Goal: Task Accomplishment & Management: Complete application form

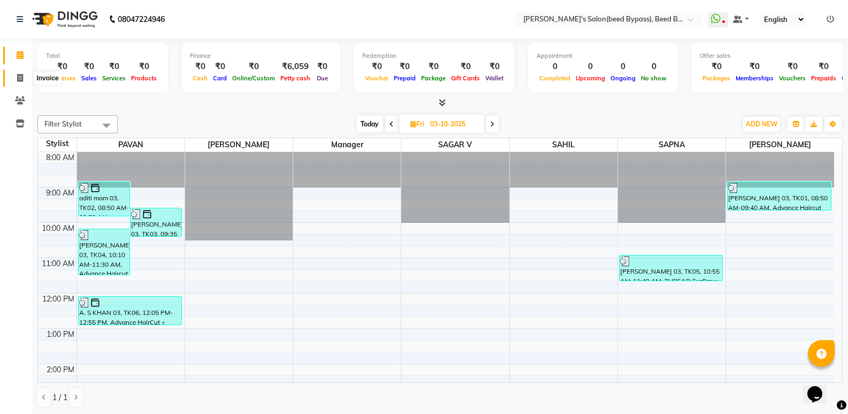
click at [23, 82] on span at bounding box center [20, 78] width 19 height 12
select select "service"
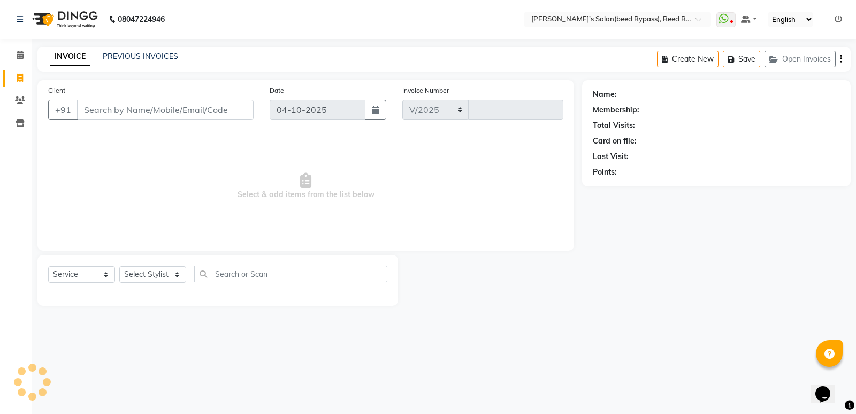
select select "4176"
type input "2873"
click at [108, 108] on input "Client" at bounding box center [165, 110] width 177 height 20
click at [132, 274] on select "Select Stylist [PERSON_NAME] manager [PERSON_NAME] V sagar [PERSON_NAME] [PERSO…" at bounding box center [152, 274] width 67 height 17
select select "83208"
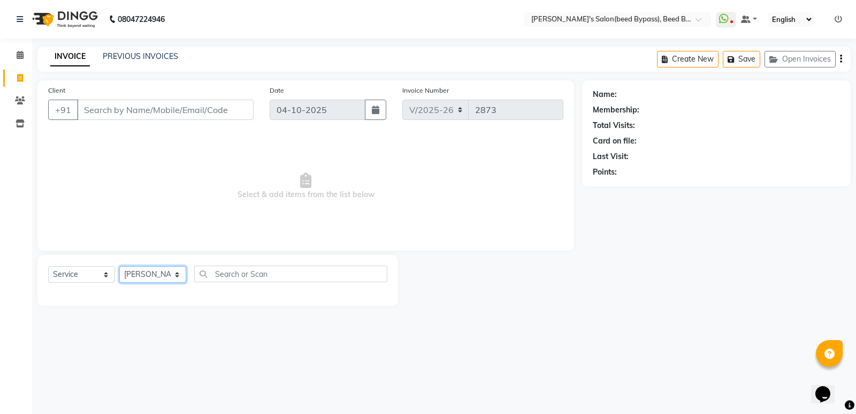
click at [119, 266] on select "Select Stylist [PERSON_NAME] manager [PERSON_NAME] V sagar [PERSON_NAME] [PERSO…" at bounding box center [152, 274] width 67 height 17
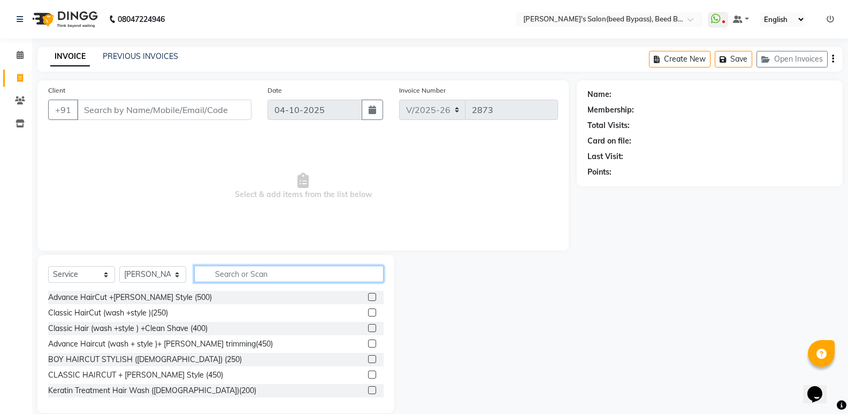
click at [231, 280] on input "text" at bounding box center [288, 273] width 189 height 17
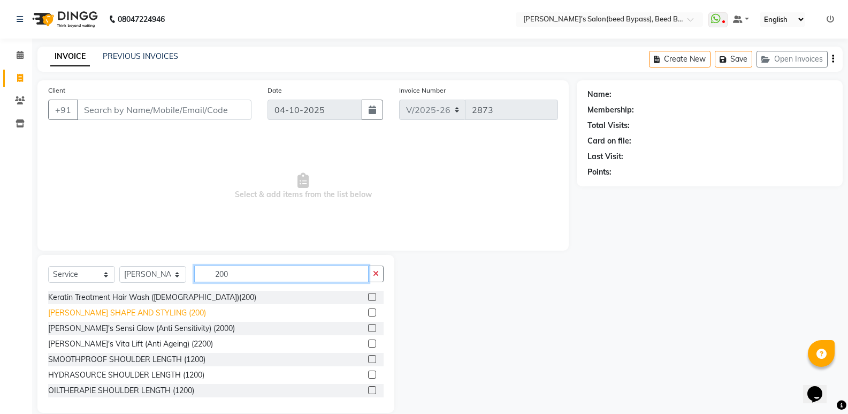
type input "200"
click at [125, 313] on div "[PERSON_NAME] SHAPE AND STYLING (200)" at bounding box center [127, 312] width 158 height 11
checkbox input "false"
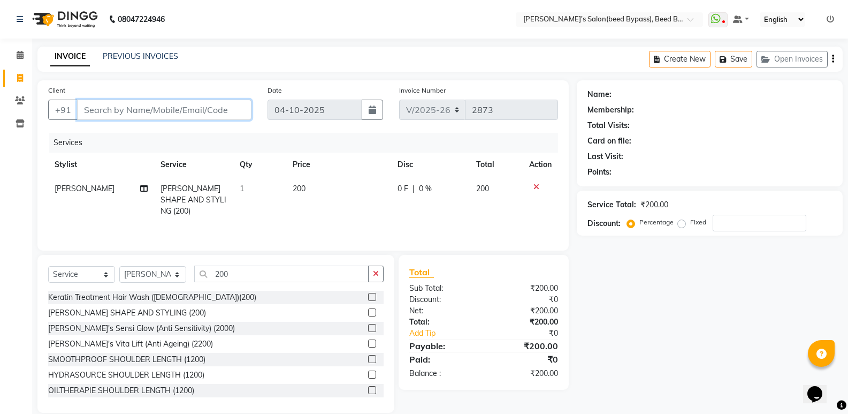
click at [96, 104] on input "Client" at bounding box center [164, 110] width 174 height 20
type input "9"
type input "0"
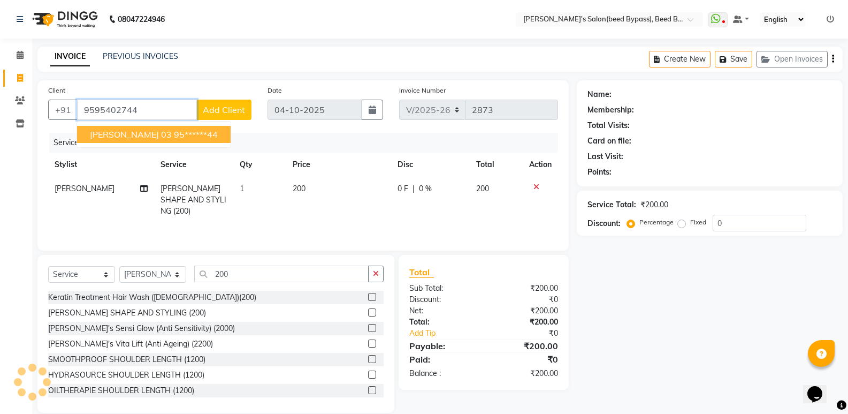
type input "9595402744"
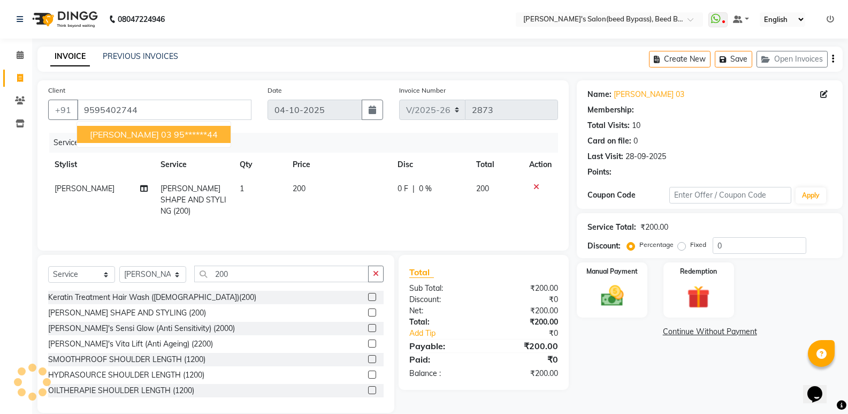
select select "1: Object"
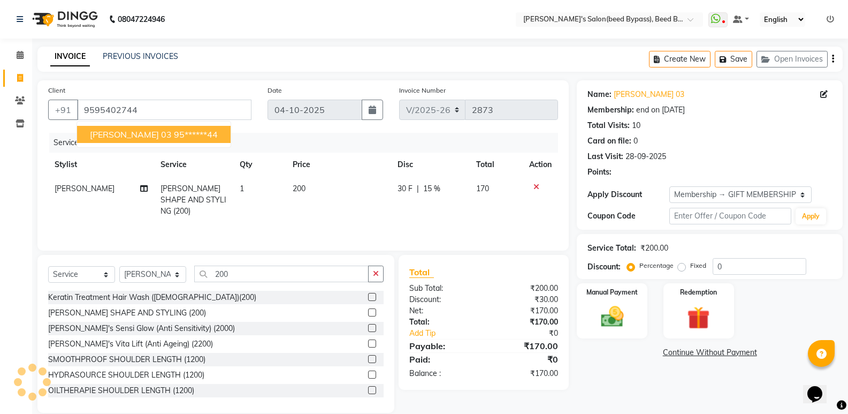
type input "15"
click at [101, 130] on span "[PERSON_NAME] 03" at bounding box center [131, 134] width 82 height 11
type input "95******44"
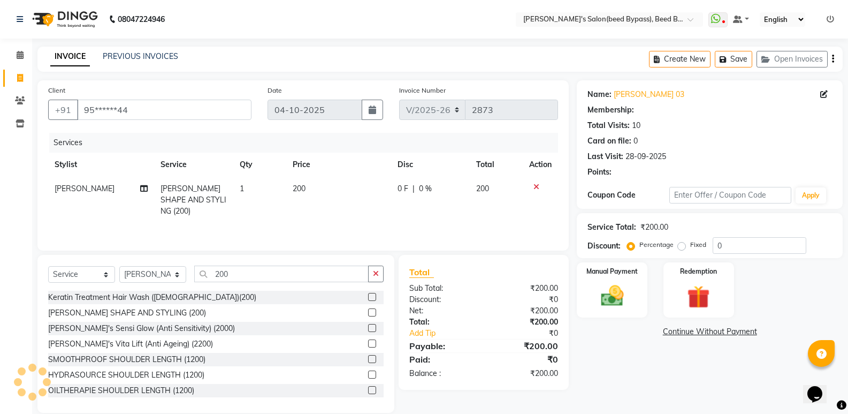
type input "15"
select select "1: Object"
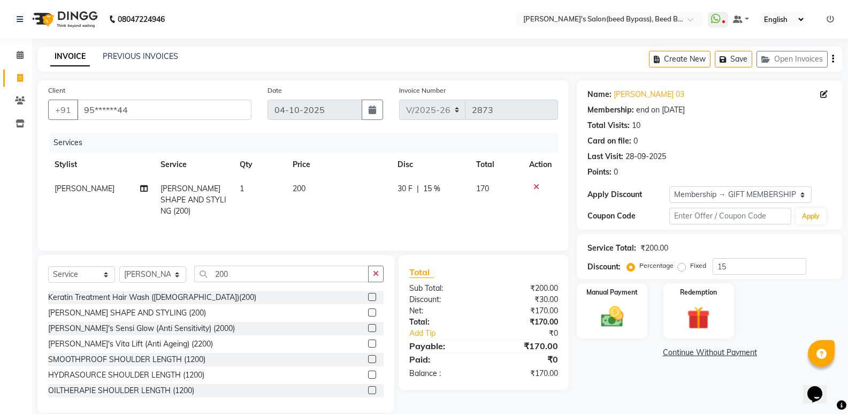
scroll to position [15, 0]
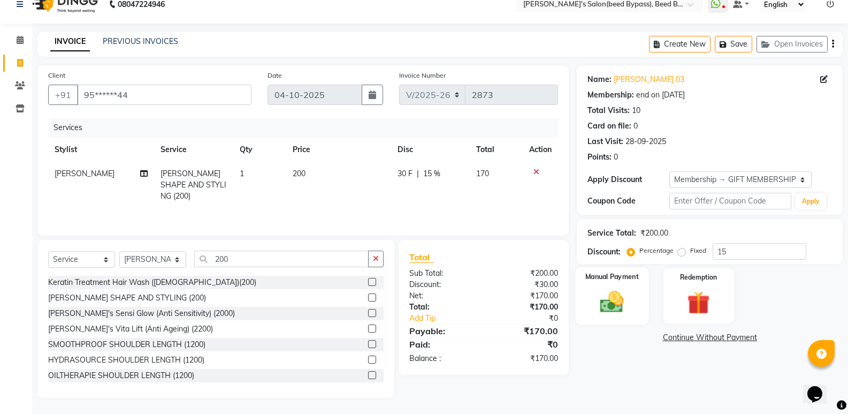
click at [634, 306] on div "Manual Payment" at bounding box center [612, 295] width 73 height 57
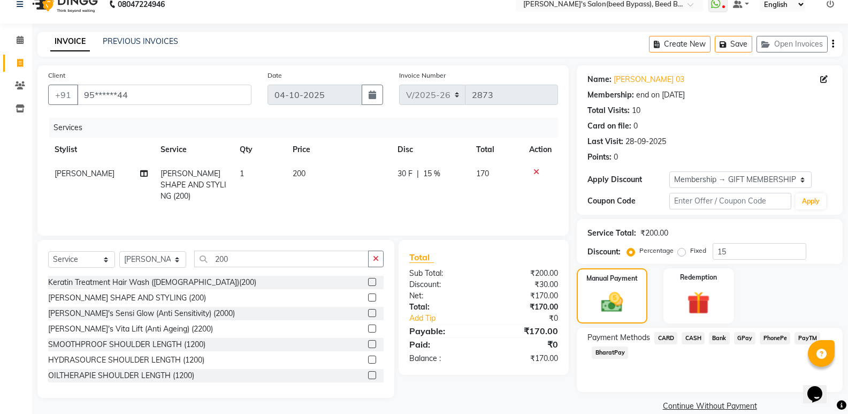
click at [772, 339] on span "PhonePe" at bounding box center [775, 338] width 31 height 12
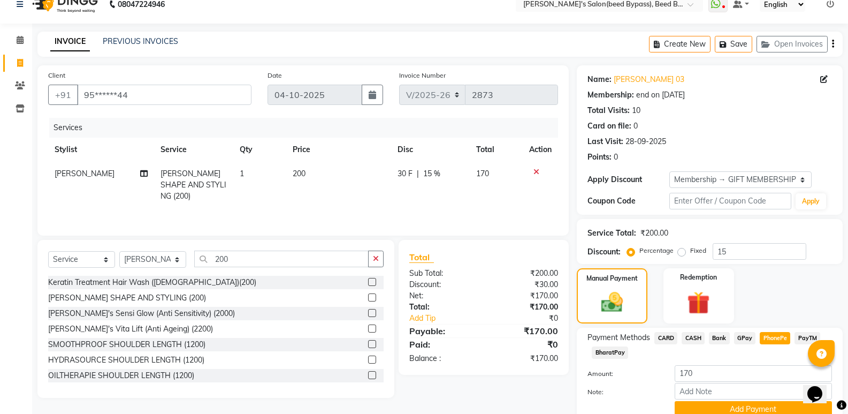
scroll to position [61, 0]
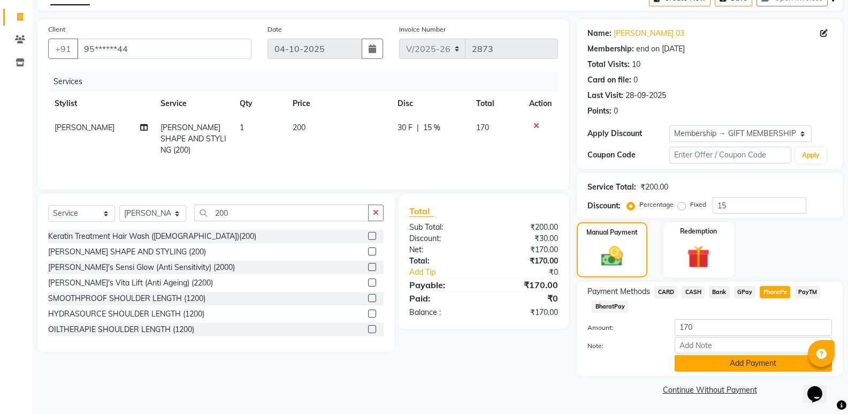
click at [739, 365] on button "Add Payment" at bounding box center [753, 363] width 157 height 17
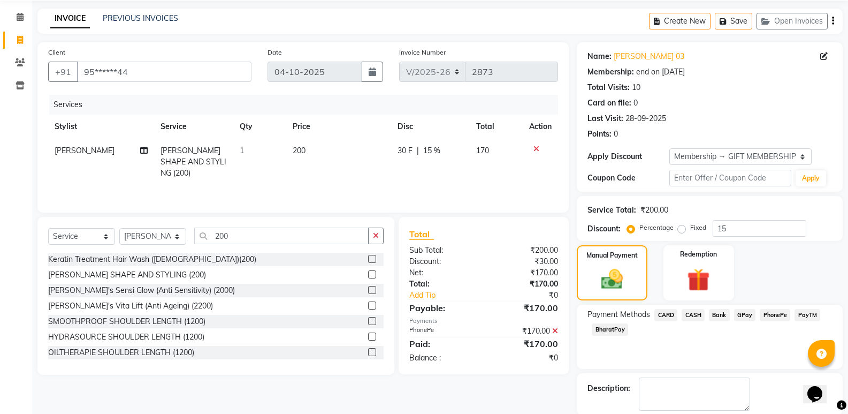
scroll to position [92, 0]
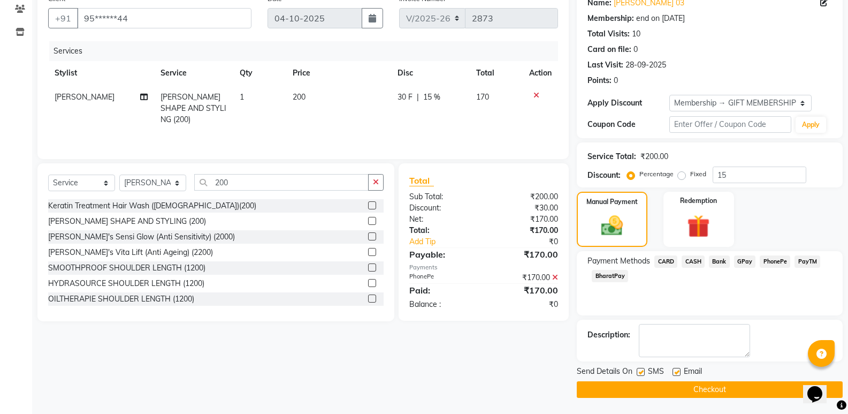
click at [608, 385] on button "Checkout" at bounding box center [710, 389] width 266 height 17
